Goal: Complete application form

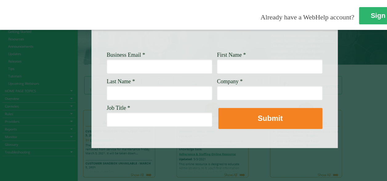
scroll to position [98, 0]
click at [173, 60] on input "Business Email *" at bounding box center [159, 66] width 105 height 14
type input "[PERSON_NAME][EMAIL_ADDRESS][PERSON_NAME][DOMAIN_NAME]"
click at [237, 61] on input "First Name *" at bounding box center [269, 66] width 105 height 14
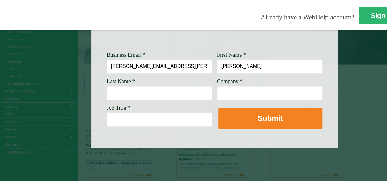
type input "[PERSON_NAME]"
click at [167, 92] on input "Last Name *" at bounding box center [159, 93] width 105 height 14
type input "Rice"
type input "[PERSON_NAME] Fargo"
click at [165, 114] on input "Job Title *" at bounding box center [159, 119] width 105 height 14
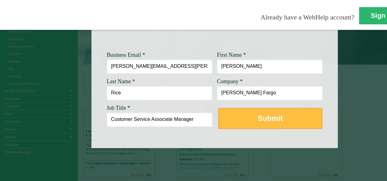
type input "Customer Service Associate Manager"
click at [264, 114] on strong "Submit" at bounding box center [270, 118] width 25 height 8
